Goal: Information Seeking & Learning: Learn about a topic

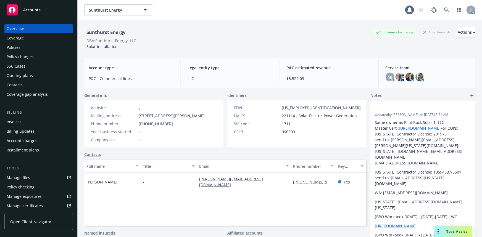
click at [24, 50] on div "Policies" at bounding box center [39, 47] width 64 height 9
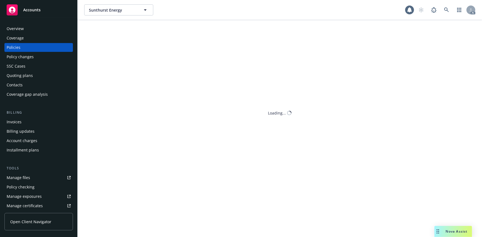
click at [21, 49] on div "Policies" at bounding box center [39, 47] width 64 height 9
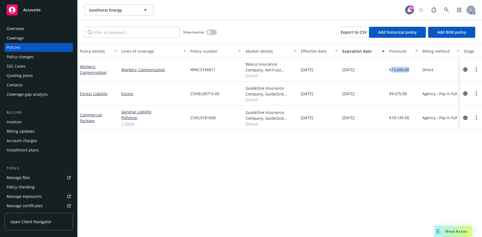
drag, startPoint x: 391, startPoint y: 69, endPoint x: 409, endPoint y: 69, distance: 18.0
click at [409, 69] on div "$15,686.00" at bounding box center [403, 70] width 33 height 24
copy span "15,686.00"
drag, startPoint x: 191, startPoint y: 70, endPoint x: 215, endPoint y: 70, distance: 24.1
click at [215, 70] on span "WWC3745011" at bounding box center [202, 70] width 25 height 6
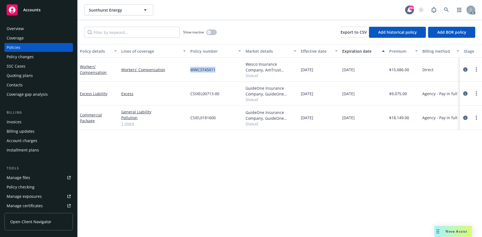
copy span "WWC3745011"
click at [274, 81] on div "Wesco Insurance Company, AmTrust Financial Services, RT Specialty Insurance Ser…" at bounding box center [270, 70] width 55 height 24
click at [255, 75] on span "Show all" at bounding box center [271, 75] width 51 height 5
click at [467, 70] on icon "circleInformation" at bounding box center [465, 69] width 4 height 4
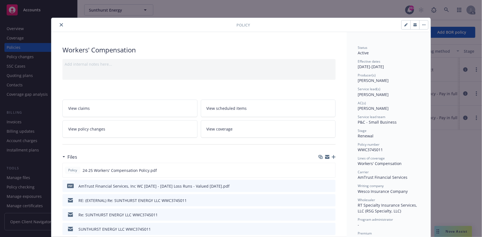
scroll to position [75, 0]
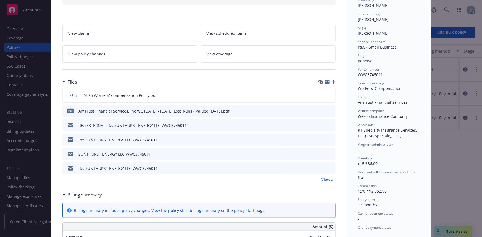
click at [329, 180] on link "View all" at bounding box center [328, 180] width 14 height 6
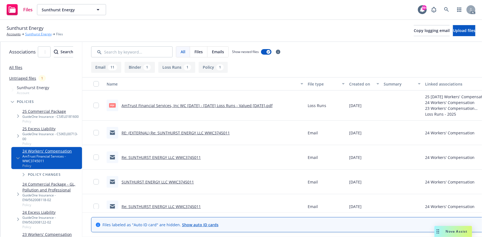
click at [39, 32] on link "Sunthurst Energy" at bounding box center [38, 34] width 27 height 5
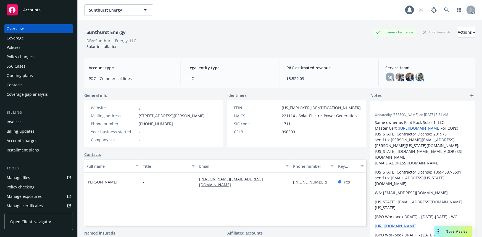
click at [37, 50] on div "Policies" at bounding box center [39, 47] width 64 height 9
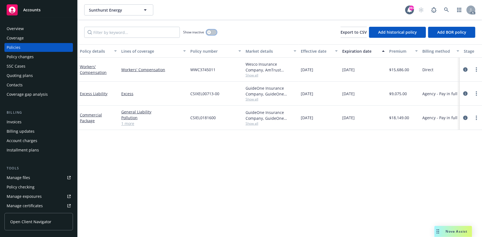
click at [210, 33] on icon "button" at bounding box center [209, 32] width 2 height 2
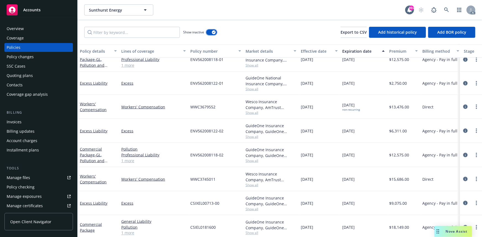
scroll to position [349, 0]
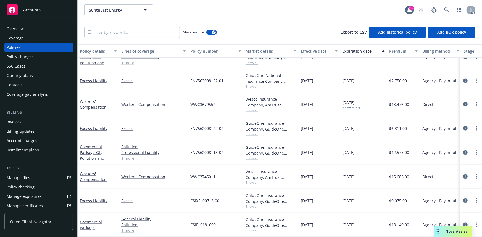
click at [463, 175] on icon "circleInformation" at bounding box center [465, 177] width 4 height 4
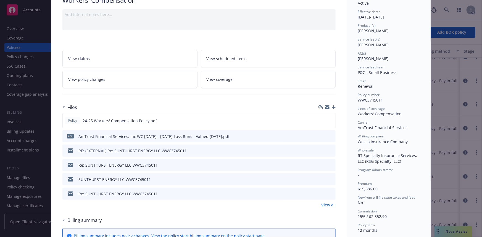
scroll to position [50, 0]
click at [327, 203] on link "View all" at bounding box center [328, 205] width 14 height 6
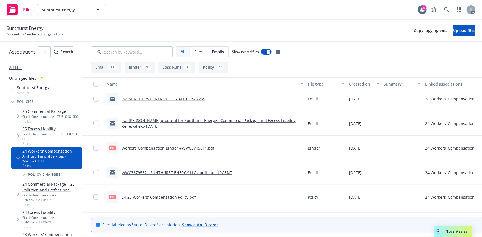
scroll to position [223, 0]
click at [185, 196] on link "24-25 Workers' Compensation Policy.pdf" at bounding box center [159, 197] width 74 height 5
click at [33, 35] on link "Sunthurst Energy" at bounding box center [38, 34] width 27 height 5
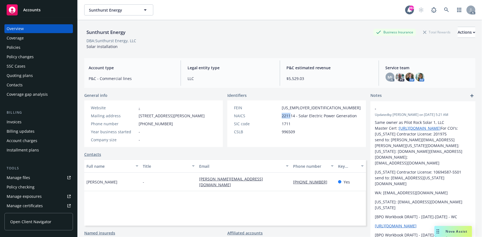
drag, startPoint x: 278, startPoint y: 117, endPoint x: 289, endPoint y: 117, distance: 11.1
click at [289, 117] on div "NAICS 221114 - Solar Electric Power Generation" at bounding box center [297, 116] width 131 height 6
drag, startPoint x: 279, startPoint y: 109, endPoint x: 303, endPoint y: 108, distance: 24.6
click at [303, 108] on div "FEIN [US_EMPLOYER_IDENTIFICATION_NUMBER]" at bounding box center [297, 108] width 131 height 6
click at [258, 124] on div "SIC code" at bounding box center [257, 124] width 46 height 6
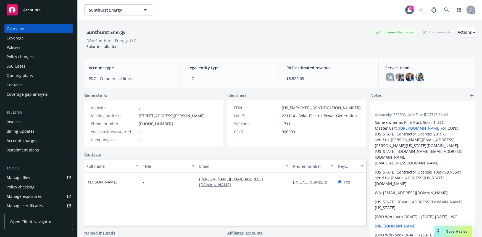
click at [45, 46] on div "Policies" at bounding box center [39, 47] width 64 height 9
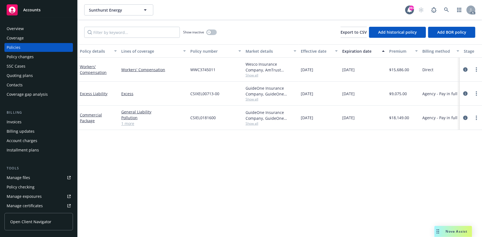
drag, startPoint x: 300, startPoint y: 119, endPoint x: 368, endPoint y: 119, distance: 67.7
click at [368, 119] on div "Commercial Package General Liability Pollution Professional Liability 1 more CS…" at bounding box center [344, 118] width 533 height 24
click at [248, 125] on span "Show all" at bounding box center [271, 123] width 51 height 5
click at [221, 109] on div "CSIEL0181600" at bounding box center [215, 118] width 55 height 24
click at [249, 97] on span "Show all" at bounding box center [271, 99] width 51 height 5
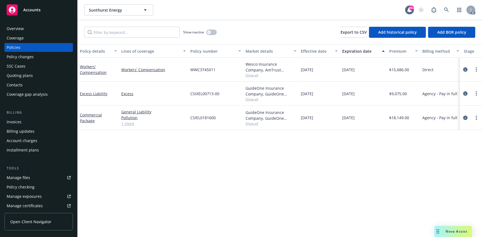
click at [232, 90] on div "CSIXEL00713-00" at bounding box center [215, 94] width 55 height 24
drag, startPoint x: 190, startPoint y: 94, endPoint x: 229, endPoint y: 95, distance: 38.7
click at [229, 95] on div "CSIXEL00713-00" at bounding box center [215, 94] width 55 height 24
click at [213, 33] on button "button" at bounding box center [211, 33] width 11 height 6
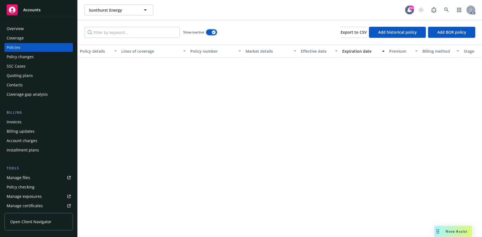
scroll to position [332, 0]
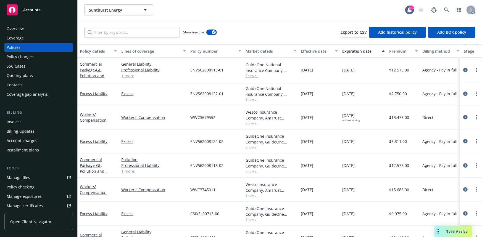
drag, startPoint x: 302, startPoint y: 142, endPoint x: 362, endPoint y: 138, distance: 59.8
click at [362, 138] on div "Excess Liability Excess ENV562008122-02 GuideOne Insurance Company, GuideOne In…" at bounding box center [344, 142] width 533 height 24
click at [256, 147] on span "Show all" at bounding box center [271, 147] width 51 height 5
click at [234, 137] on div "ENV562008122-02" at bounding box center [215, 142] width 55 height 24
drag, startPoint x: 306, startPoint y: 163, endPoint x: 379, endPoint y: 165, distance: 73.5
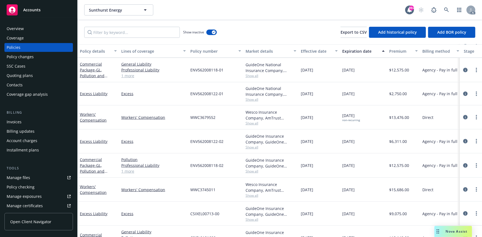
click at [379, 165] on div "Commercial Package - GL, Pollution and Professional Pollution Professional Liab…" at bounding box center [344, 166] width 533 height 24
click at [255, 168] on div "GuideOne Insurance Company, GuideOne Insurance, Hull & Co, Inc." at bounding box center [271, 164] width 51 height 12
click at [250, 170] on span "Show all" at bounding box center [271, 171] width 51 height 5
click at [236, 174] on div "ENV562008118-02" at bounding box center [215, 166] width 55 height 24
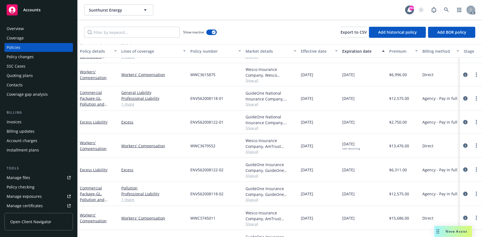
drag, startPoint x: 307, startPoint y: 100, endPoint x: 331, endPoint y: 97, distance: 24.2
click at [331, 97] on div "01/05/2023" at bounding box center [319, 99] width 41 height 24
click at [256, 105] on span "Show all" at bounding box center [271, 104] width 51 height 5
click at [229, 97] on div "ENV562008118-01" at bounding box center [215, 99] width 55 height 24
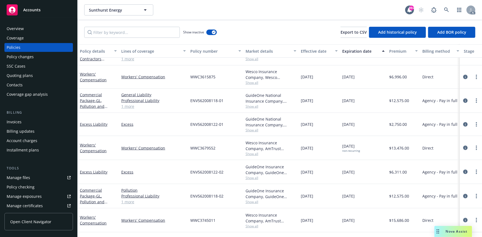
scroll to position [282, 0]
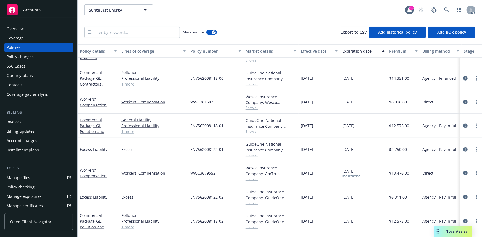
drag, startPoint x: 306, startPoint y: 149, endPoint x: 338, endPoint y: 152, distance: 32.5
click at [338, 152] on div "01/05/2023" at bounding box center [319, 149] width 41 height 23
click at [254, 154] on span "Show all" at bounding box center [271, 155] width 51 height 5
click at [354, 145] on div "01/05/2024" at bounding box center [363, 149] width 47 height 23
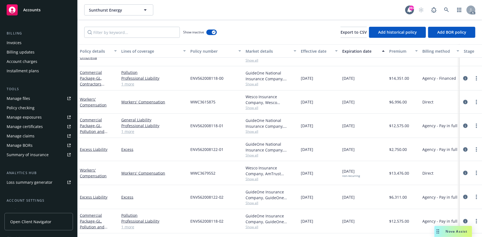
scroll to position [122, 0]
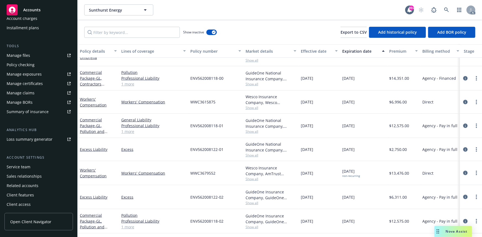
click at [25, 166] on div "Service team" at bounding box center [19, 167] width 24 height 9
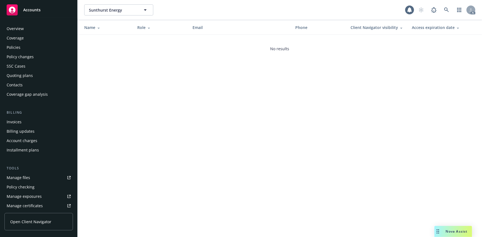
scroll to position [122, 0]
